Goal: Transaction & Acquisition: Book appointment/travel/reservation

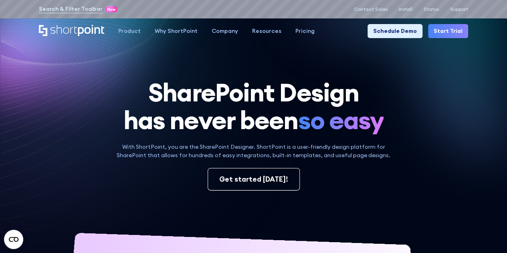
click at [319, 123] on span "so easy" at bounding box center [341, 120] width 86 height 28
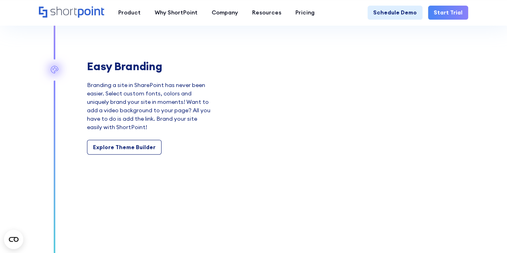
scroll to position [882, 0]
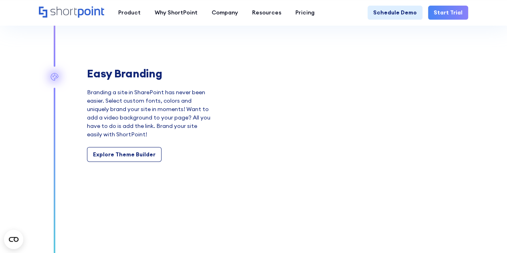
click at [487, 97] on section "Built-in Templates ShortPoint has done the hard work for you! Build your site f…" at bounding box center [253, 143] width 507 height 724
click at [399, 11] on link "Schedule Demo" at bounding box center [395, 13] width 55 height 14
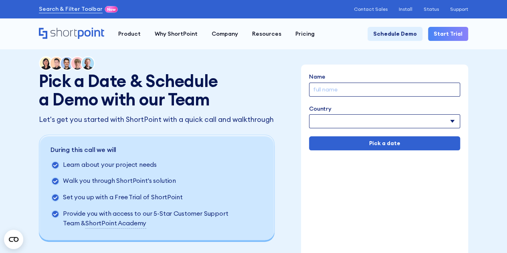
click at [340, 89] on input "Name" at bounding box center [384, 90] width 151 height 14
type input "Rafael Cabreja"
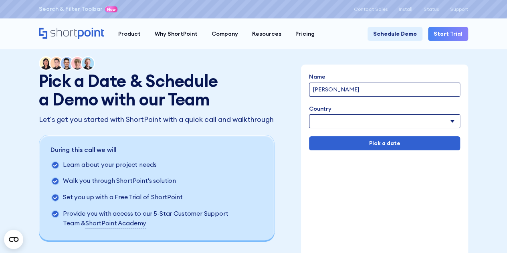
click at [357, 125] on select "Afghanistan Albania Algeria American Samoa Andorra Angola Anguilla Argentina Ar…" at bounding box center [384, 121] width 151 height 14
select select "United States"
click at [309, 114] on select "Afghanistan Albania Algeria American Samoa Andorra Angola Anguilla Argentina Ar…" at bounding box center [384, 121] width 151 height 14
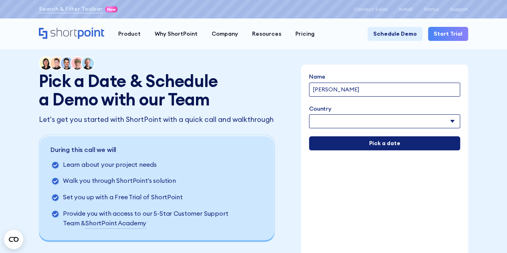
click at [387, 143] on input "Pick a date" at bounding box center [384, 143] width 151 height 14
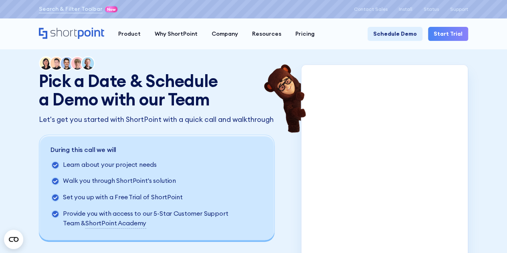
click at [486, 160] on div "Pick a Date & Schedule a Demo with our Team Let's get you started with ShortPoi…" at bounding box center [253, 176] width 507 height 352
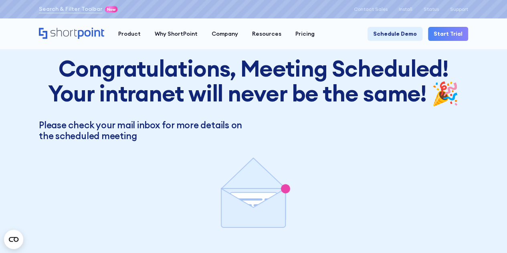
click at [382, 73] on h2 "Congratulations, Meeting Scheduled! Your intranet will never be the same! 🎉" at bounding box center [254, 80] width 430 height 49
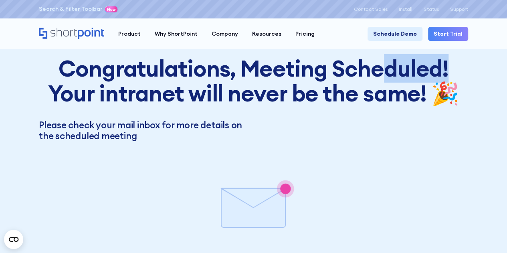
drag, startPoint x: 382, startPoint y: 71, endPoint x: 445, endPoint y: 71, distance: 63.4
click at [445, 71] on h2 "Congratulations, Meeting Scheduled! Your intranet will never be the same! 🎉" at bounding box center [254, 80] width 430 height 49
drag, startPoint x: 441, startPoint y: 71, endPoint x: 387, endPoint y: 71, distance: 53.7
click at [387, 71] on h2 "Congratulations, Meeting Scheduled! Your intranet will never be the same! 🎉" at bounding box center [254, 80] width 430 height 49
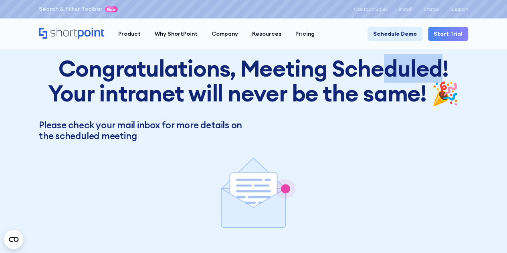
click at [387, 71] on h2 "Congratulations, Meeting Scheduled! Your intranet will never be the same! 🎉" at bounding box center [254, 80] width 430 height 49
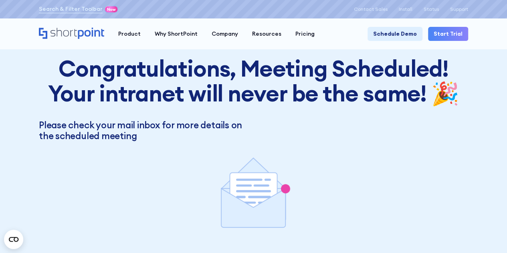
click at [331, 70] on h2 "Congratulations, Meeting Scheduled! Your intranet will never be the same! 🎉" at bounding box center [254, 80] width 430 height 49
click at [266, 82] on h2 "Congratulations, Meeting Scheduled! Your intranet will never be the same! 🎉" at bounding box center [254, 80] width 430 height 49
click at [256, 83] on h2 "Congratulations, Meeting Scheduled! Your intranet will never be the same! 🎉" at bounding box center [254, 80] width 430 height 49
click at [252, 155] on icon "Animation of check email" at bounding box center [253, 194] width 137 height 88
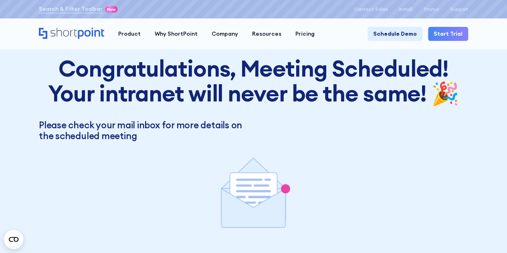
click at [251, 154] on icon "Animation of check email" at bounding box center [253, 194] width 137 height 88
